Goal: Task Accomplishment & Management: Complete application form

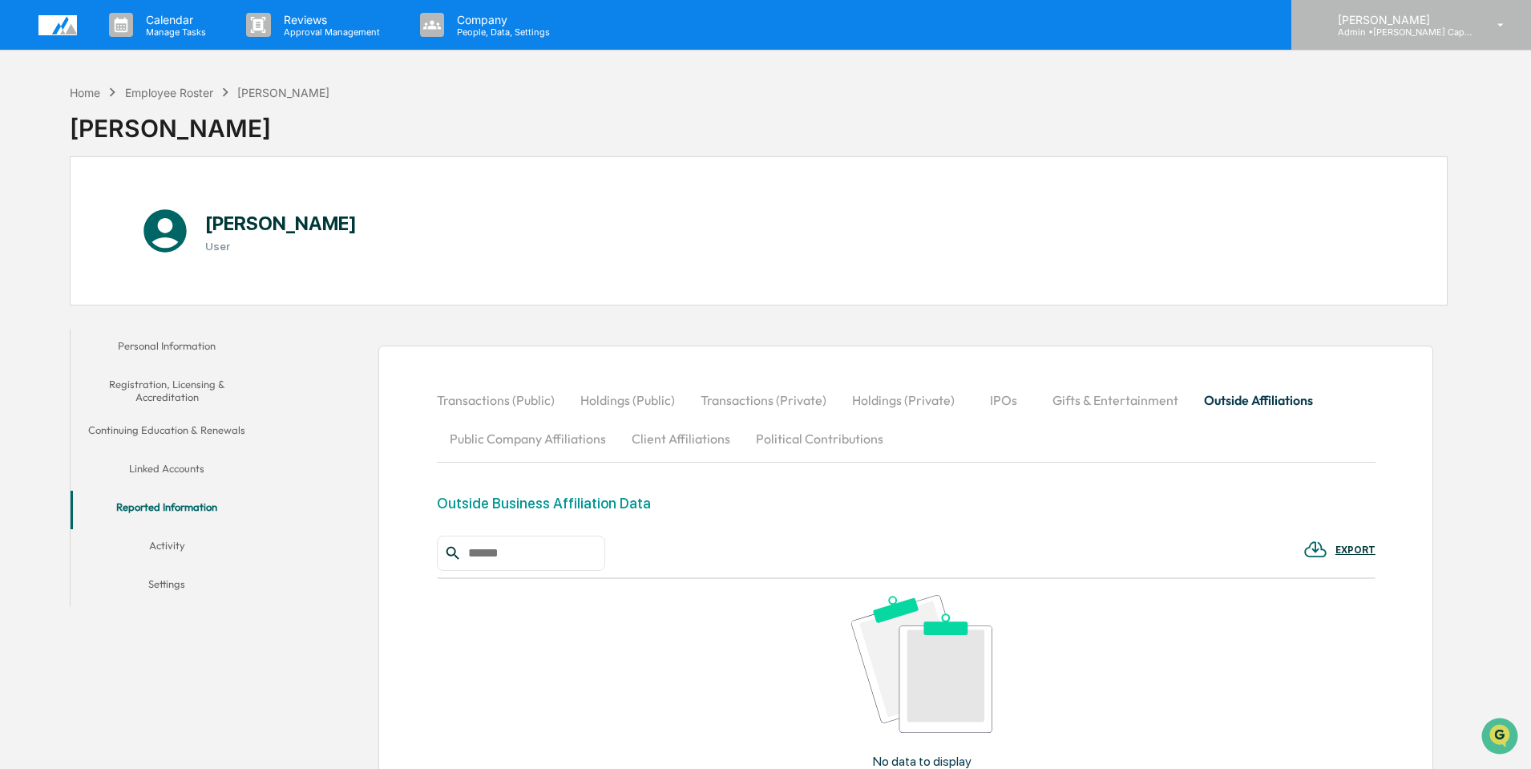
click at [1379, 22] on p "[PERSON_NAME]" at bounding box center [1399, 20] width 149 height 14
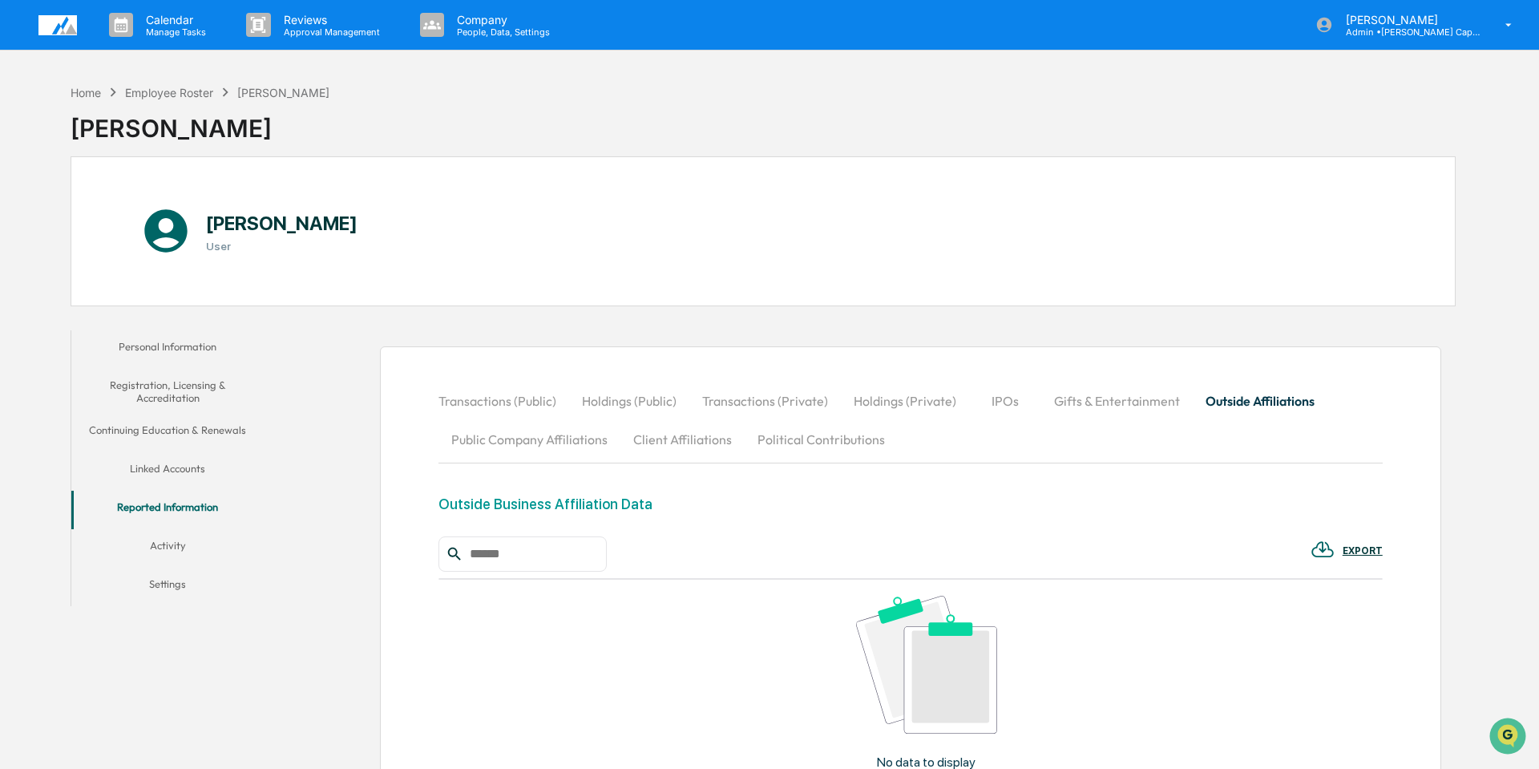
click at [44, 27] on img at bounding box center [57, 25] width 38 height 20
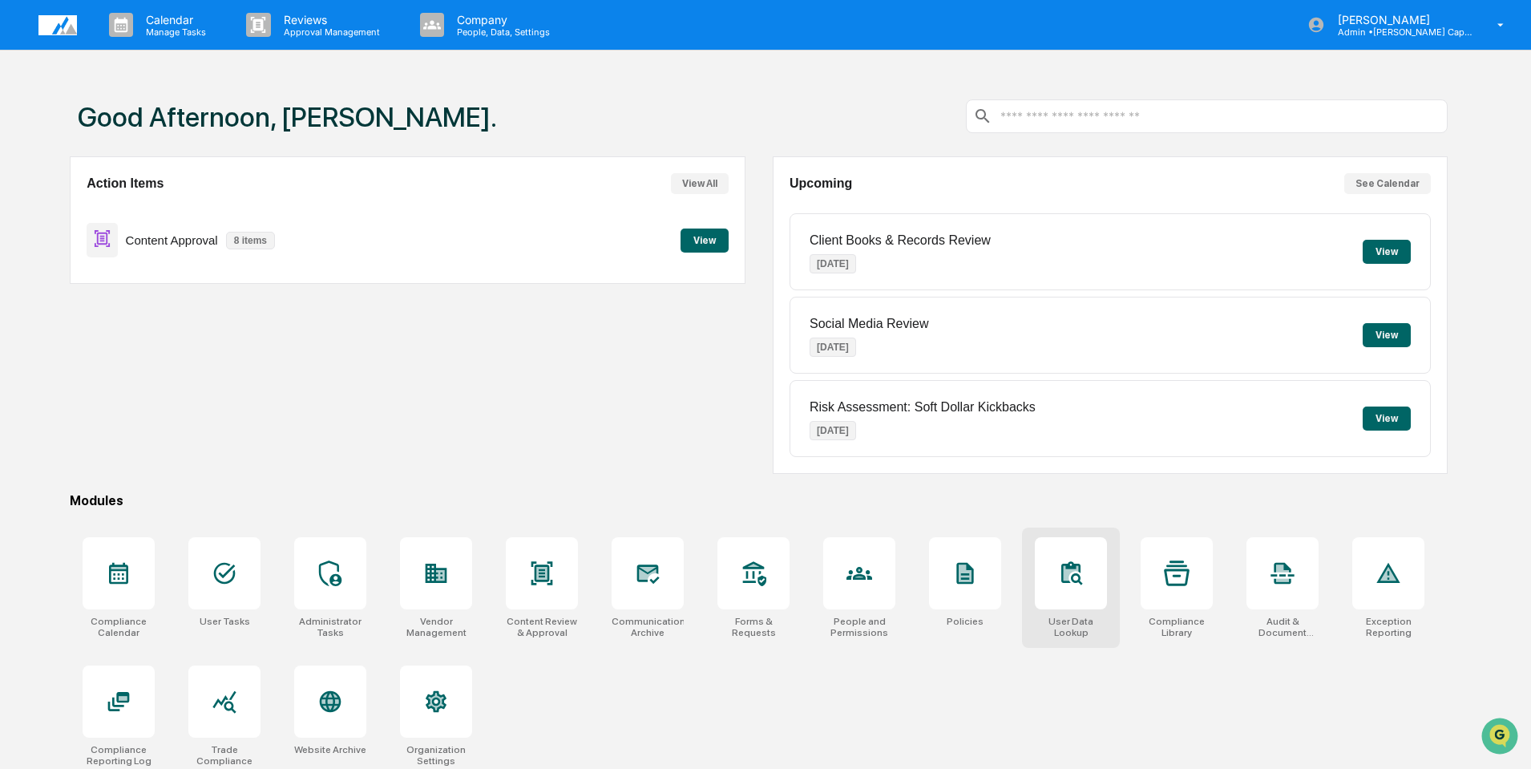
click at [1072, 563] on icon at bounding box center [1070, 572] width 19 height 22
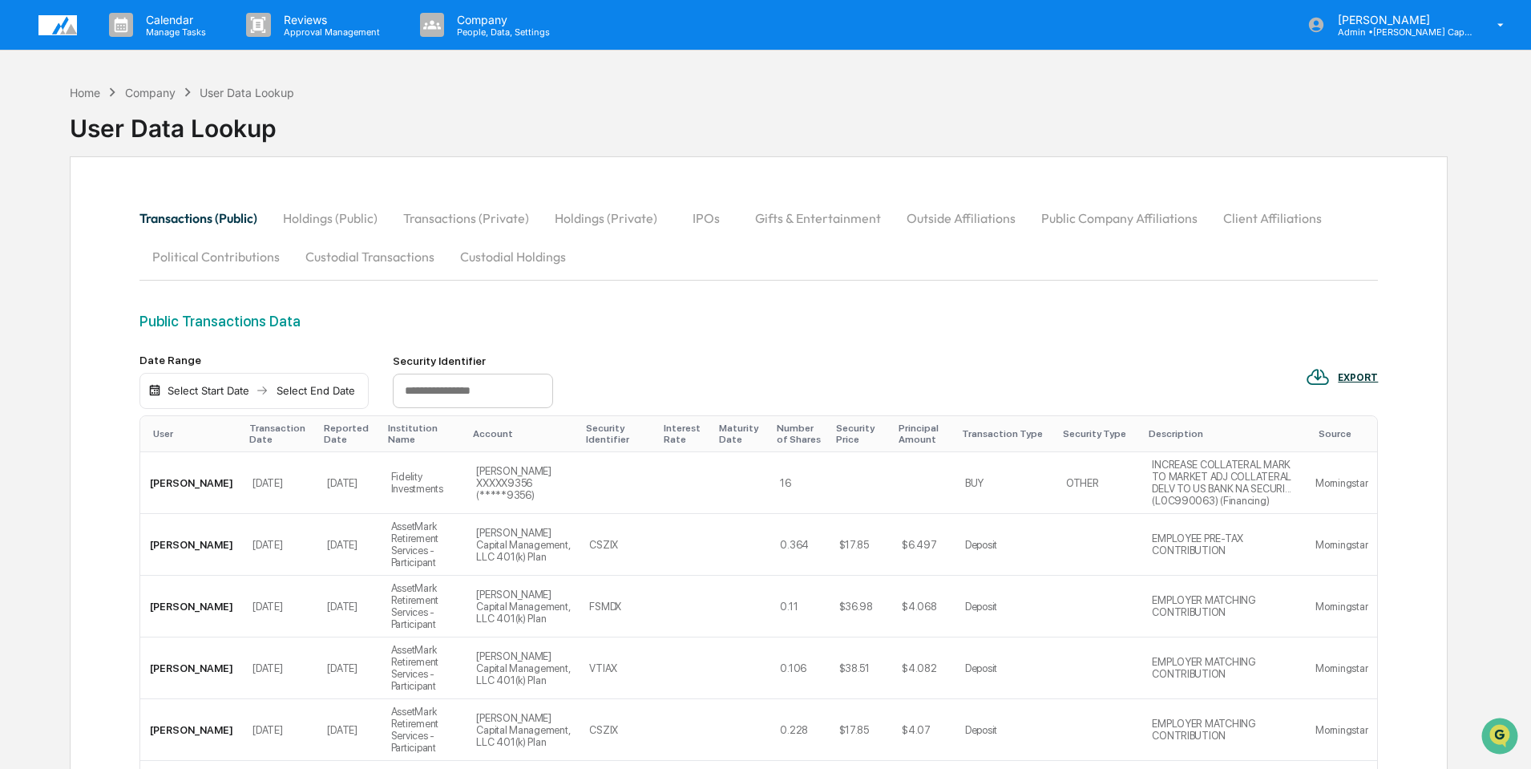
click at [935, 216] on button "Outside Affiliations" at bounding box center [961, 218] width 135 height 38
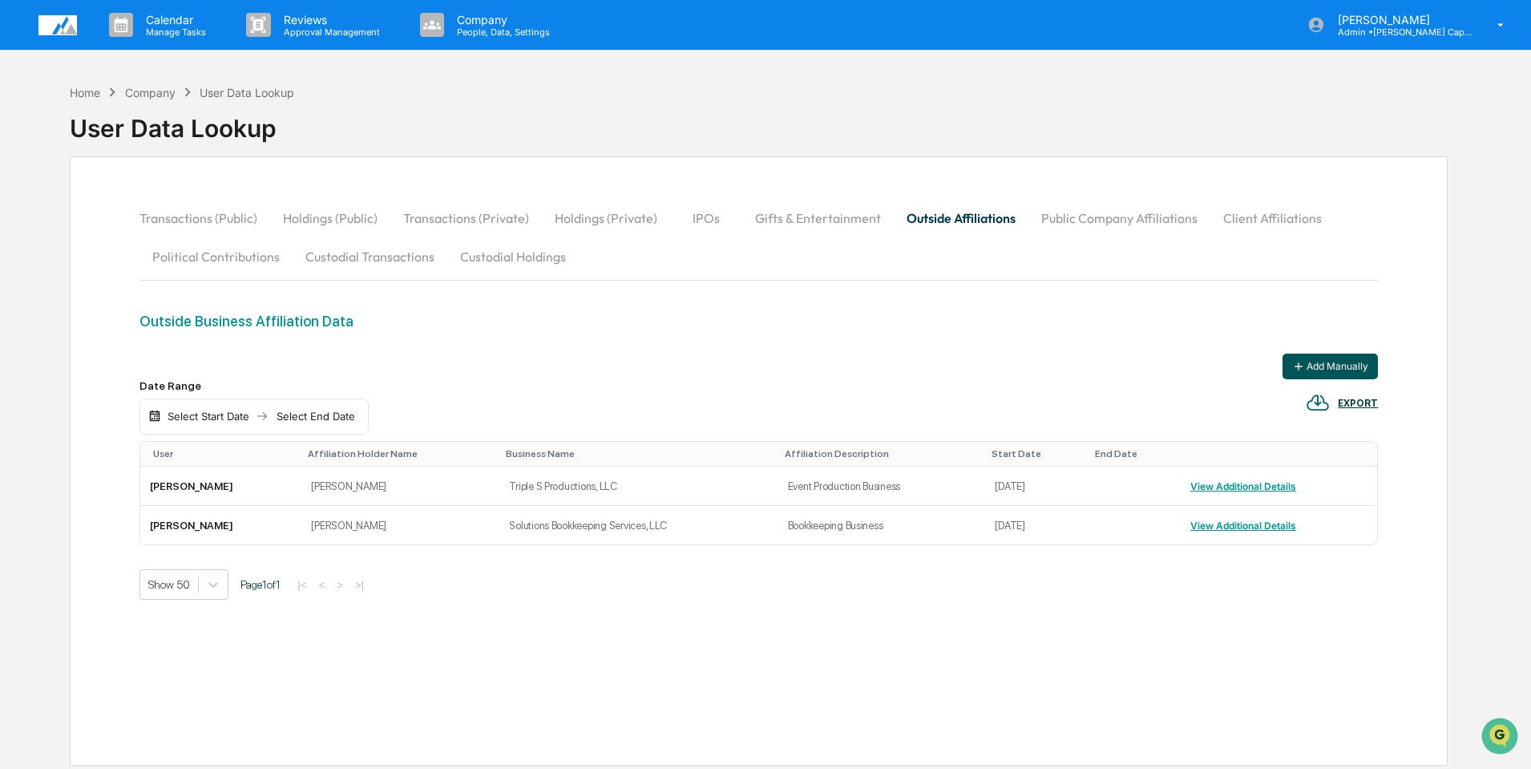
click at [1336, 374] on button "Add Manually" at bounding box center [1330, 367] width 95 height 26
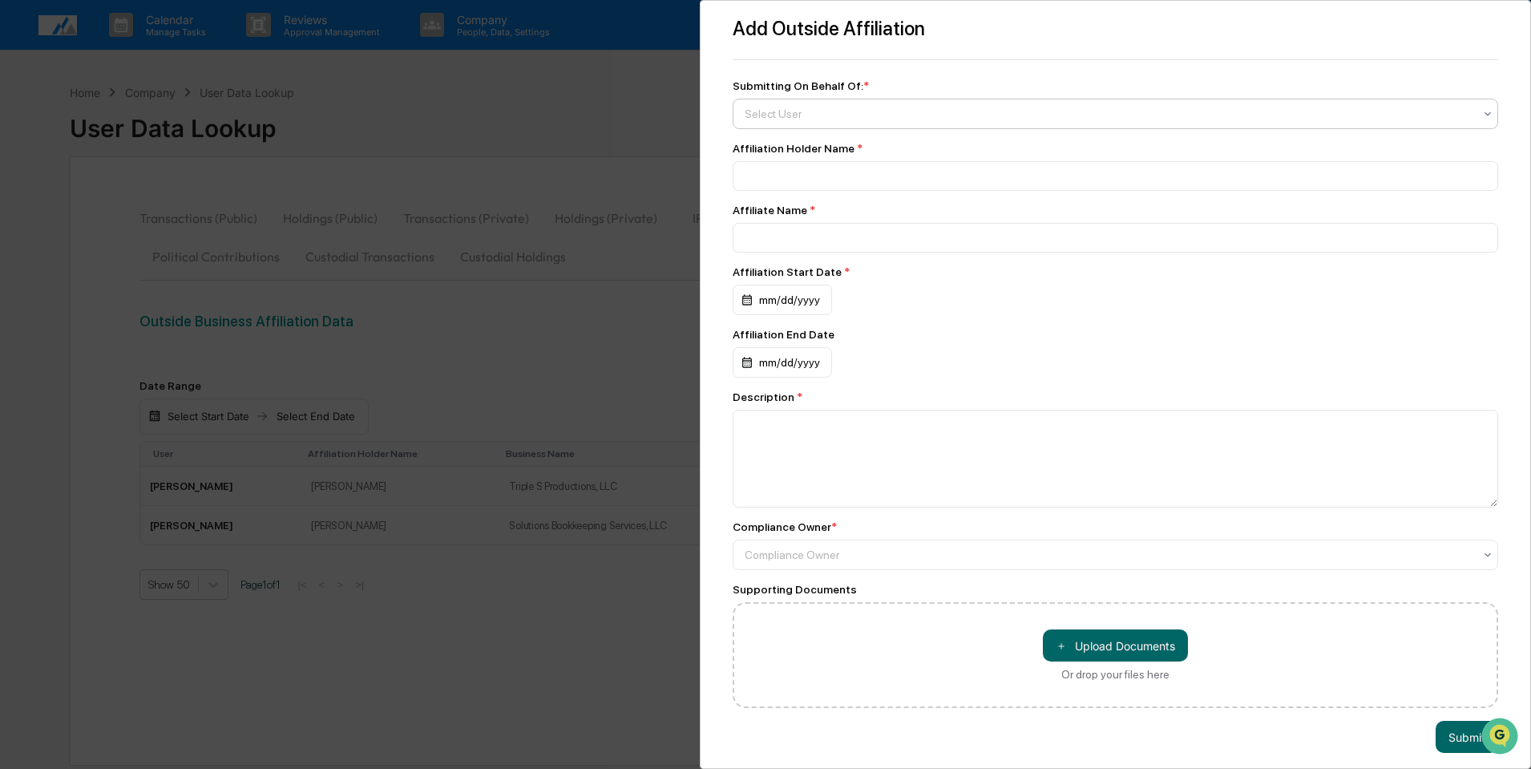
click at [914, 127] on div "Select User" at bounding box center [1116, 114] width 766 height 30
click at [905, 115] on div at bounding box center [1109, 114] width 729 height 16
click at [889, 176] on input at bounding box center [1116, 176] width 766 height 30
click at [1293, 436] on textarea at bounding box center [1116, 459] width 766 height 98
click at [612, 132] on div "Add Outside Affiliation Submitting On Behalf Of: * Select User Affiliation Hold…" at bounding box center [765, 384] width 1531 height 769
